Goal: Information Seeking & Learning: Learn about a topic

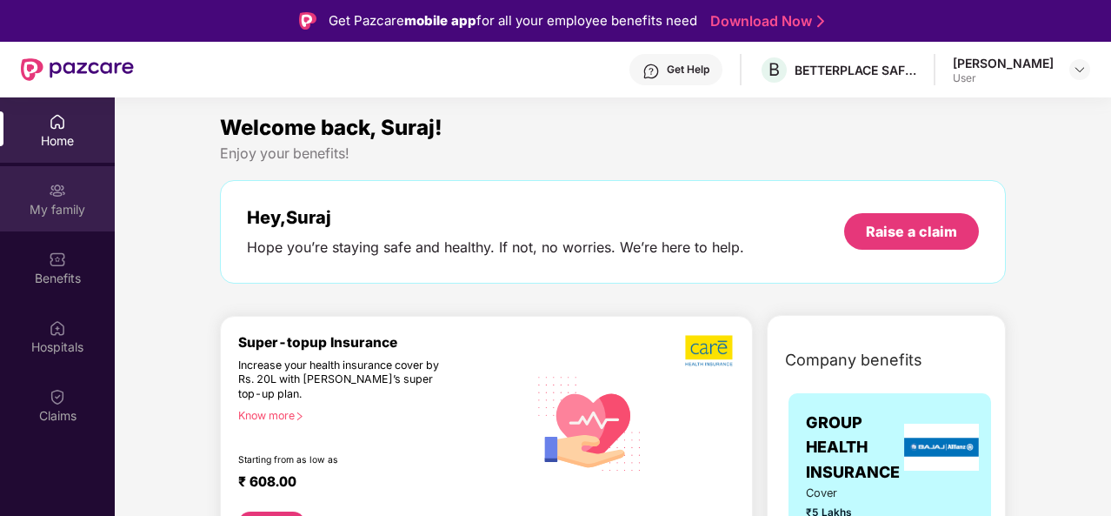
click at [69, 201] on div "My family" at bounding box center [57, 209] width 115 height 17
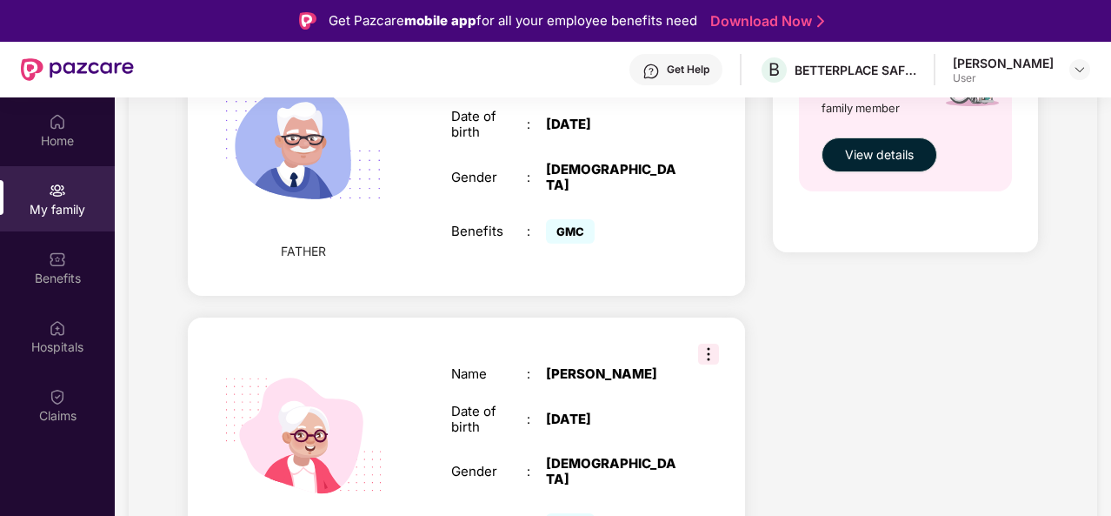
scroll to position [814, 0]
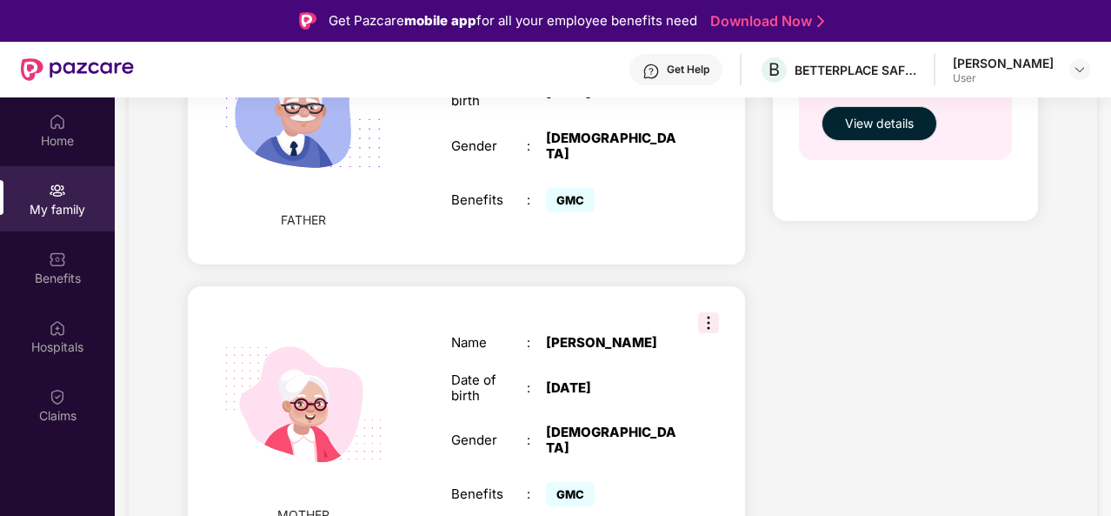
click at [710, 312] on img at bounding box center [708, 322] width 21 height 21
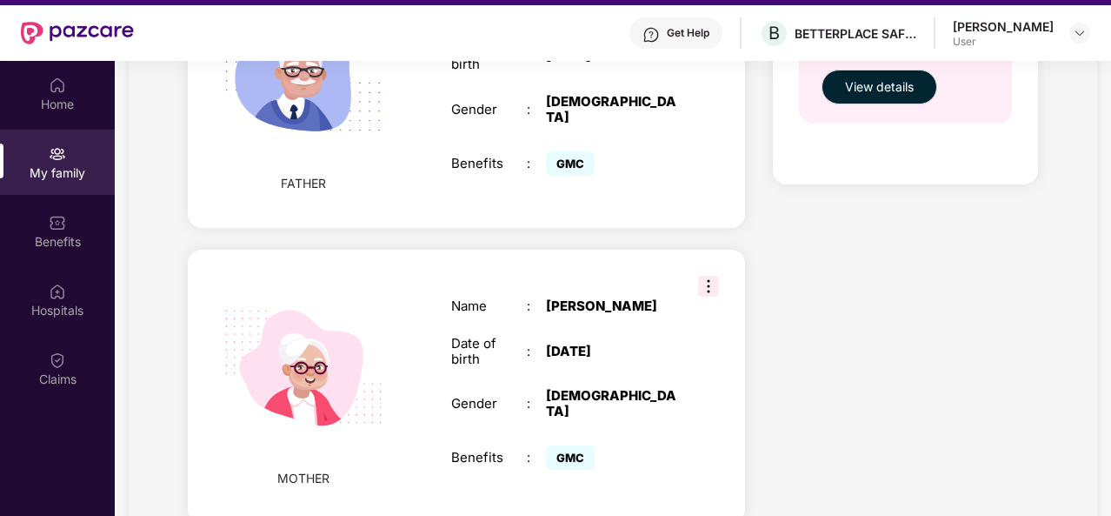
scroll to position [0, 0]
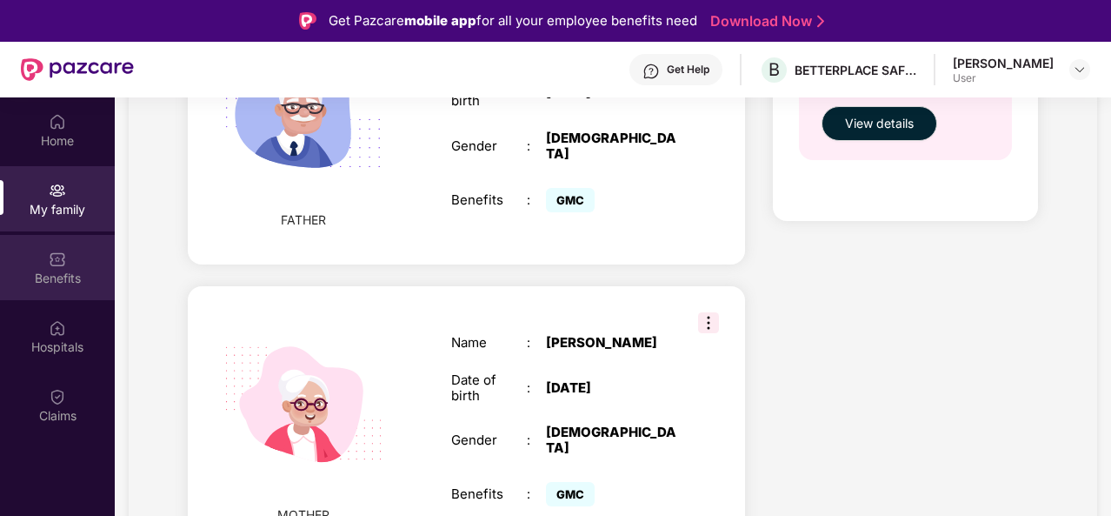
click at [48, 279] on div "Benefits" at bounding box center [57, 278] width 115 height 17
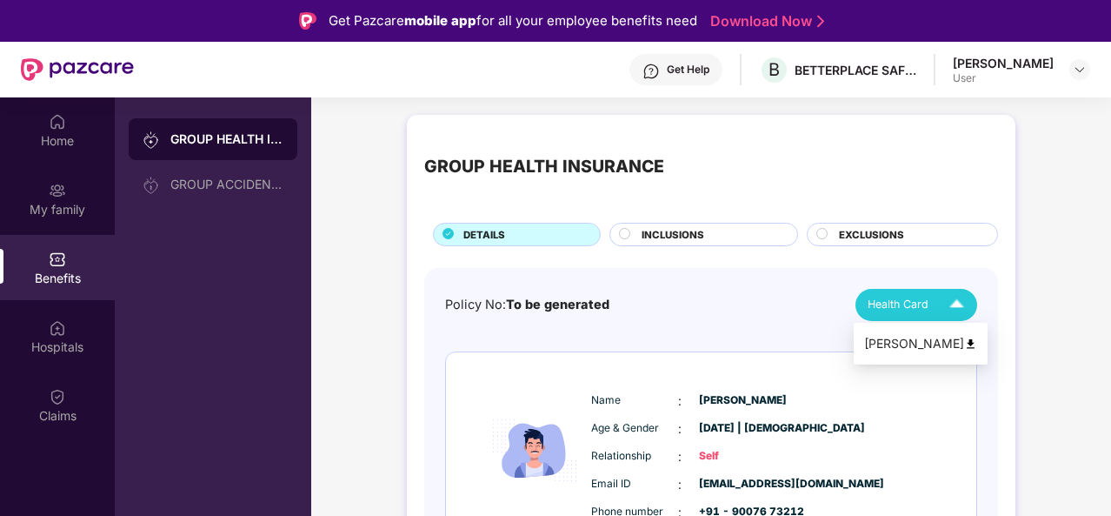
click at [953, 301] on img at bounding box center [957, 305] width 30 height 30
click at [909, 347] on div "[PERSON_NAME]" at bounding box center [920, 343] width 113 height 19
click at [628, 230] on circle at bounding box center [625, 233] width 10 height 10
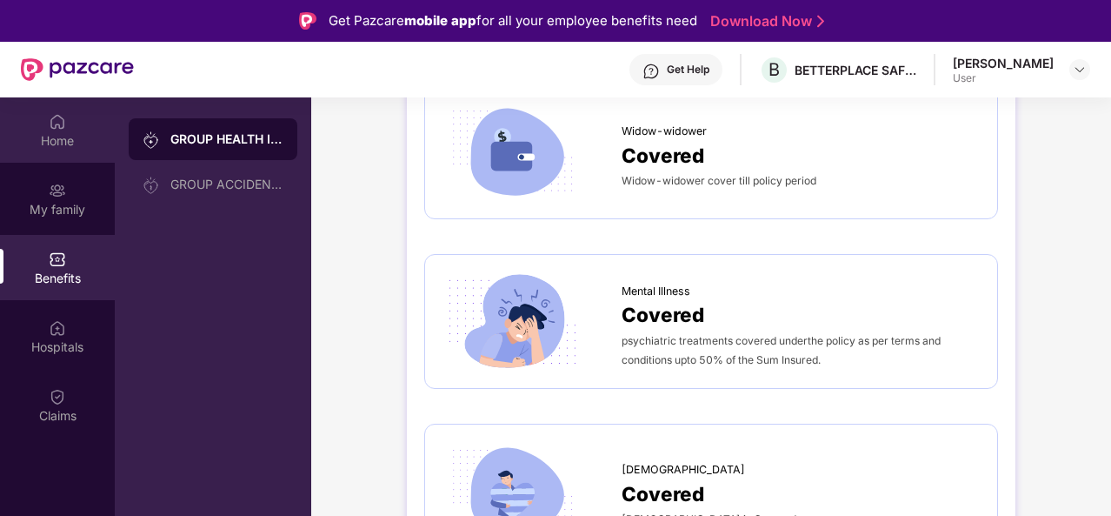
click at [56, 119] on img at bounding box center [57, 121] width 17 height 17
